Goal: Feedback & Contribution: Submit feedback/report problem

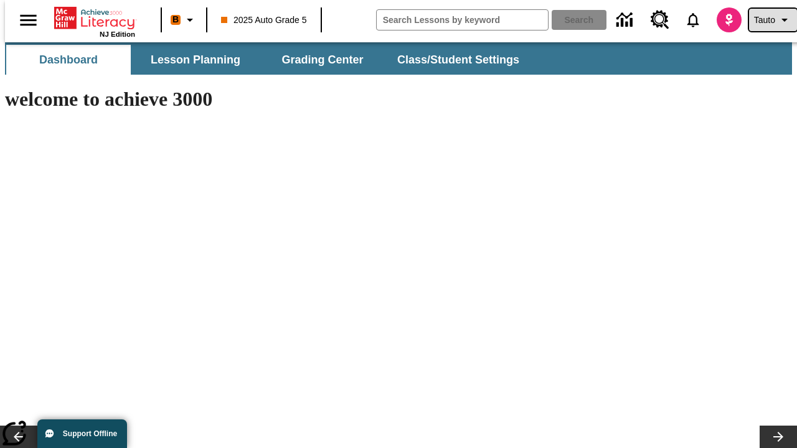
click at [767, 20] on span "Tauto" at bounding box center [764, 20] width 21 height 13
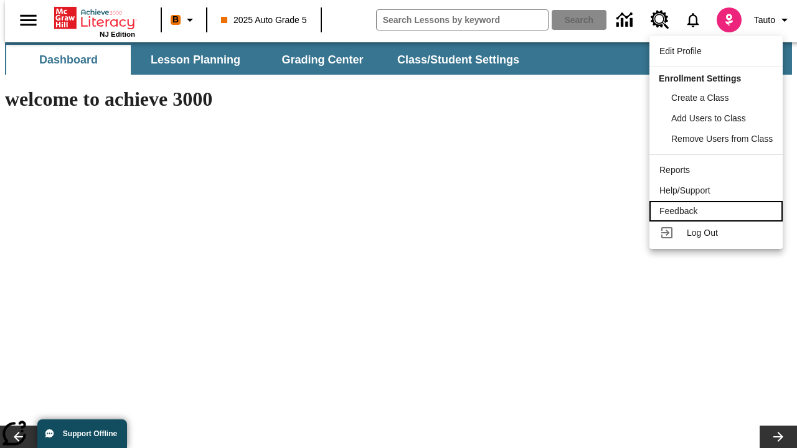
click at [718, 211] on div "Feedback" at bounding box center [715, 211] width 113 height 13
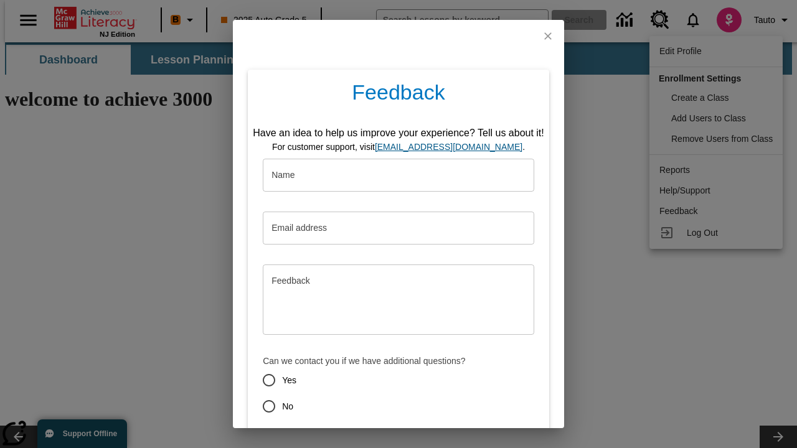
click at [333, 440] on button "Submit" at bounding box center [340, 451] width 49 height 23
type input "Dorian"
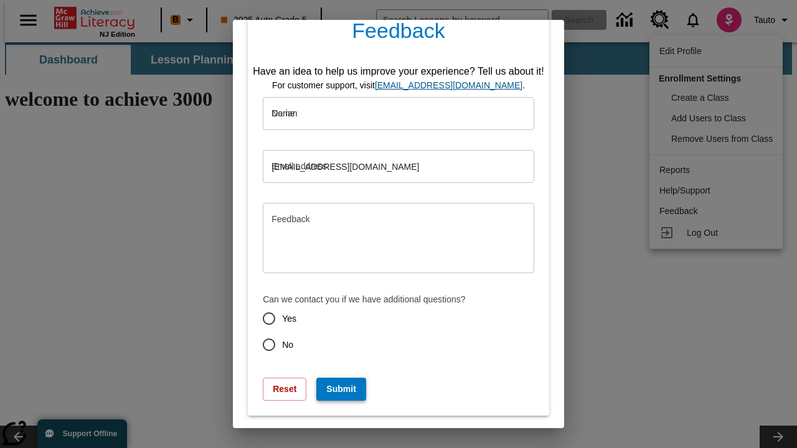
type input "[EMAIL_ADDRESS][DOMAIN_NAME]"
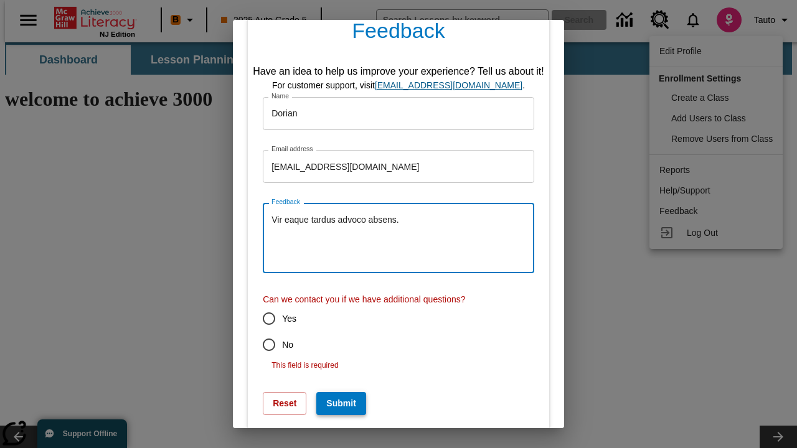
type textarea "Vir eaque tardus advoco absens."
click at [260, 345] on input "No" at bounding box center [269, 345] width 26 height 26
click at [333, 392] on button "Submit" at bounding box center [340, 403] width 49 height 23
radio input "false"
click at [453, 90] on link "[EMAIL_ADDRESS][DOMAIN_NAME]" at bounding box center [449, 85] width 148 height 10
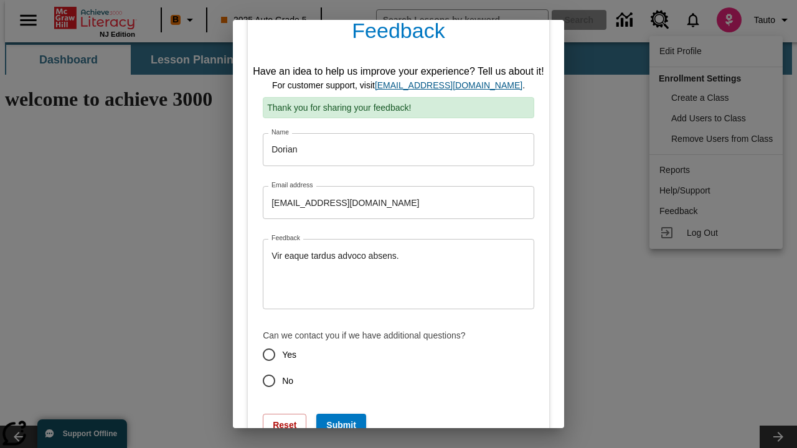
scroll to position [0, 0]
